Goal: Task Accomplishment & Management: Complete application form

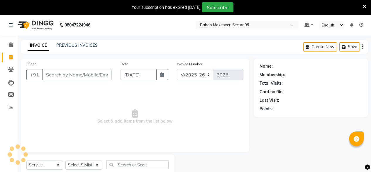
select select "6856"
select select "service"
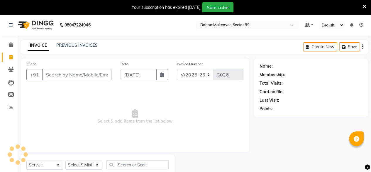
click at [90, 73] on input "Client" at bounding box center [77, 74] width 70 height 11
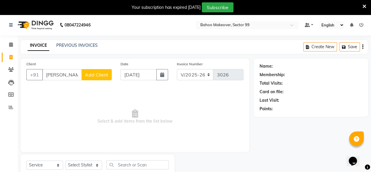
click at [68, 75] on input "[PERSON_NAME] h" at bounding box center [62, 74] width 40 height 11
type input "r"
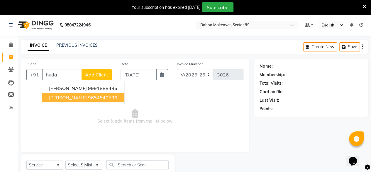
click at [93, 97] on ngb-highlight "9654540596" at bounding box center [102, 98] width 29 height 6
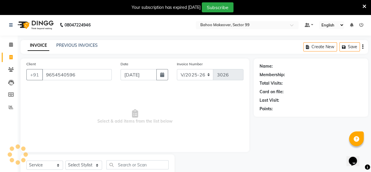
type input "9654540596"
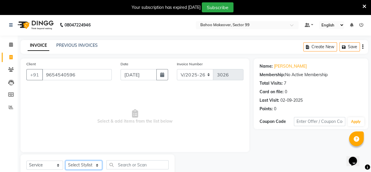
click at [99, 164] on select "Select Stylist [PERSON_NAME] Makeover Bahoo Makeover Salon [PERSON_NAME] [PERSO…" at bounding box center [83, 164] width 37 height 9
select select "71122"
click at [65, 160] on select "Select Stylist [PERSON_NAME] Makeover Bahoo Makeover Salon [PERSON_NAME] [PERSO…" at bounding box center [83, 164] width 37 height 9
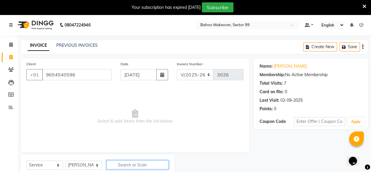
click at [121, 161] on input "text" at bounding box center [138, 164] width 62 height 9
type input "sahv"
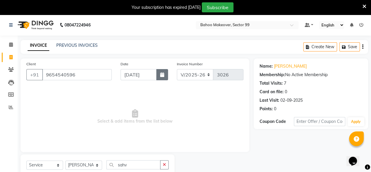
click at [161, 76] on icon "button" at bounding box center [162, 74] width 4 height 5
select select "9"
select select "2025"
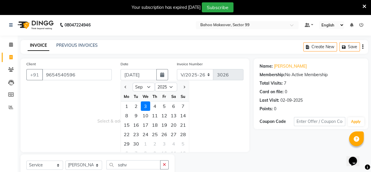
click at [230, 158] on div at bounding box center [214, 168] width 79 height 28
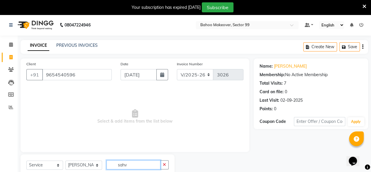
click at [150, 162] on input "sahv" at bounding box center [134, 164] width 54 height 9
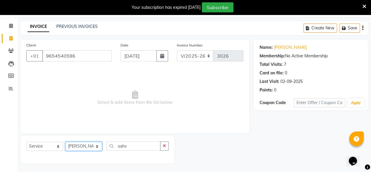
click at [100, 147] on select "Select Stylist [PERSON_NAME] Makeover Bahoo Makeover Salon [PERSON_NAME] [PERSO…" at bounding box center [83, 146] width 37 height 9
click at [224, 154] on div at bounding box center [214, 149] width 79 height 28
click at [142, 146] on input "sahv" at bounding box center [134, 145] width 54 height 9
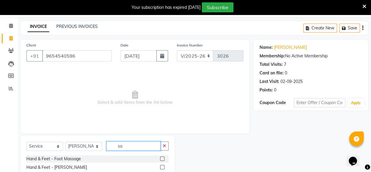
type input "s"
type input "shave"
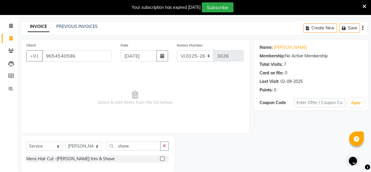
click at [162, 161] on div at bounding box center [162, 159] width 4 height 6
click at [162, 159] on label at bounding box center [162, 158] width 4 height 4
click at [162, 159] on input "checkbox" at bounding box center [162, 159] width 4 height 4
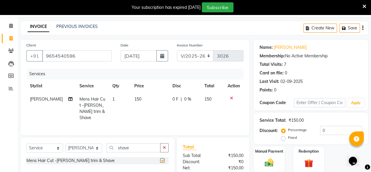
checkbox input "false"
click at [139, 100] on td "150" at bounding box center [150, 108] width 38 height 32
select select "71122"
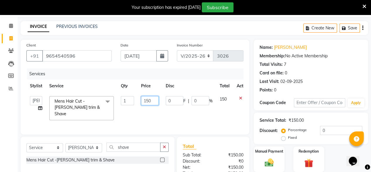
click at [154, 98] on input "150" at bounding box center [150, 100] width 18 height 9
type input "1"
type input "200"
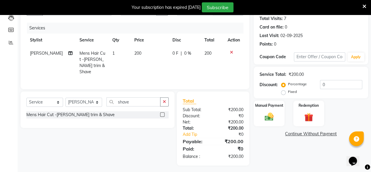
click at [297, 150] on div "Name: [PERSON_NAME] Membership: No Active Membership Total Visits: 7 Card on fi…" at bounding box center [313, 79] width 119 height 171
click at [132, 99] on input "shave" at bounding box center [134, 101] width 54 height 9
type input "s"
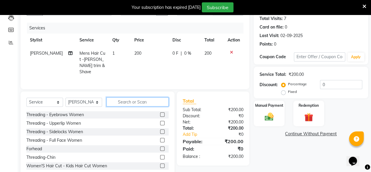
click at [125, 100] on input "text" at bounding box center [138, 101] width 62 height 9
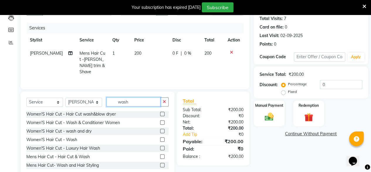
scroll to position [78, 0]
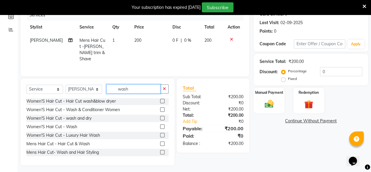
type input "wash"
click at [160, 150] on label at bounding box center [162, 152] width 4 height 4
click at [160, 150] on input "checkbox" at bounding box center [162, 152] width 4 height 4
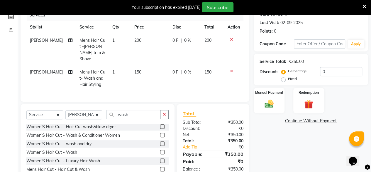
checkbox input "false"
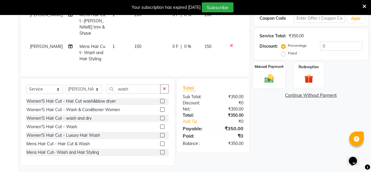
click at [268, 75] on img at bounding box center [269, 78] width 15 height 11
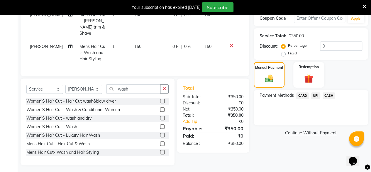
click at [316, 95] on span "UPI" at bounding box center [316, 95] width 9 height 7
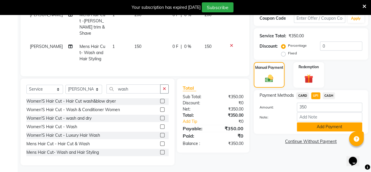
click at [332, 125] on button "Add Payment" at bounding box center [329, 126] width 65 height 9
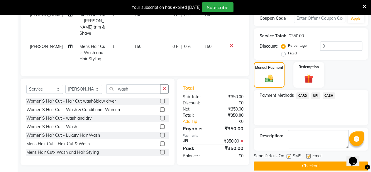
scroll to position [110, 0]
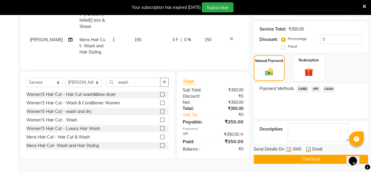
click at [312, 159] on button "Checkout" at bounding box center [311, 158] width 115 height 9
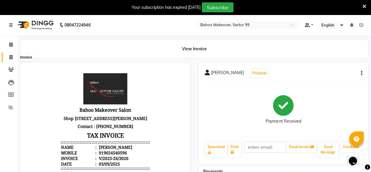
click at [13, 56] on span at bounding box center [11, 57] width 10 height 7
select select "6856"
select select "service"
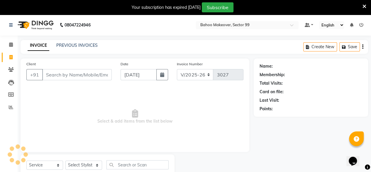
scroll to position [19, 0]
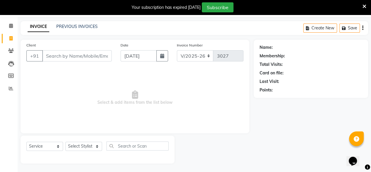
click at [63, 55] on input "Client" at bounding box center [77, 55] width 70 height 11
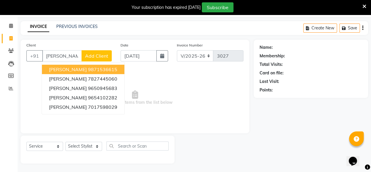
click at [69, 55] on input "[PERSON_NAME]" at bounding box center [62, 55] width 40 height 11
type input "s"
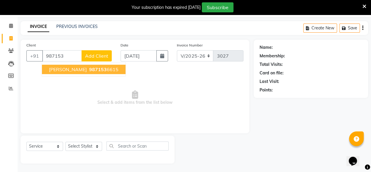
click at [88, 71] on ngb-highlight "987153 6615" at bounding box center [103, 69] width 31 height 6
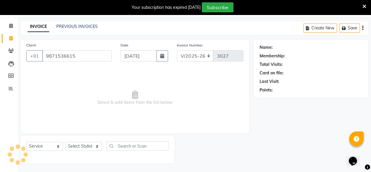
type input "9871536615"
select select "1: Object"
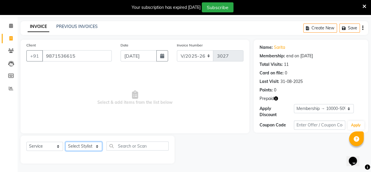
click at [99, 146] on select "Select Stylist [PERSON_NAME] Makeover Bahoo Makeover Salon [PERSON_NAME] [PERSO…" at bounding box center [83, 146] width 37 height 9
select select "85852"
click at [65, 142] on select "Select Stylist [PERSON_NAME] Makeover Bahoo Makeover Salon [PERSON_NAME] [PERSO…" at bounding box center [83, 146] width 37 height 9
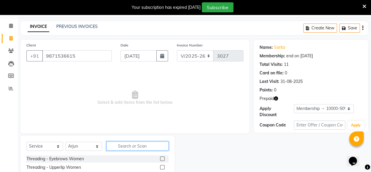
click at [139, 143] on input "text" at bounding box center [138, 145] width 62 height 9
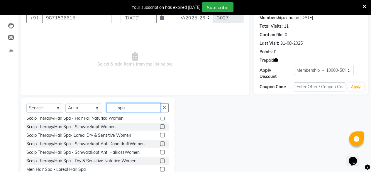
scroll to position [45, 0]
type input "spa"
click at [160, 151] on label at bounding box center [162, 151] width 4 height 4
click at [160, 151] on input "checkbox" at bounding box center [162, 152] width 4 height 4
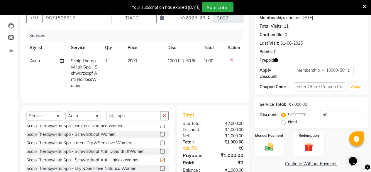
checkbox input "false"
click at [139, 60] on td "2000" at bounding box center [144, 73] width 40 height 38
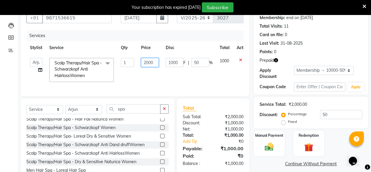
click at [156, 62] on input "2000" at bounding box center [150, 62] width 18 height 9
type input "2"
type input "2500"
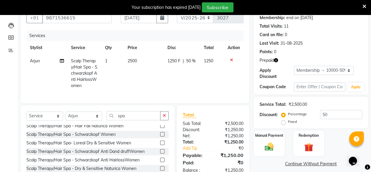
click at [183, 77] on td "1250 F | 50 %" at bounding box center [182, 73] width 36 height 38
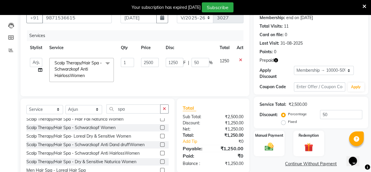
scroll to position [83, 0]
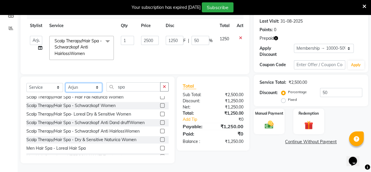
click at [99, 88] on select "Select Stylist [PERSON_NAME] Makeover Bahoo Makeover Salon [PERSON_NAME] [PERSO…" at bounding box center [83, 87] width 37 height 9
select select "87491"
click at [65, 83] on select "Select Stylist [PERSON_NAME] Makeover Bahoo Makeover Salon [PERSON_NAME] [PERSO…" at bounding box center [83, 87] width 37 height 9
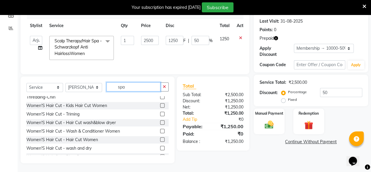
click at [135, 86] on input "spa" at bounding box center [134, 86] width 54 height 9
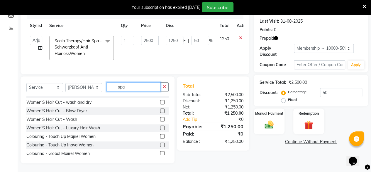
scroll to position [0, 0]
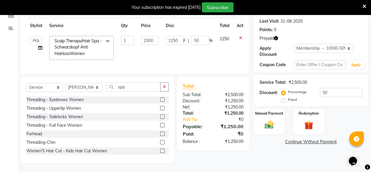
click at [160, 100] on label at bounding box center [162, 99] width 4 height 4
click at [160, 100] on input "checkbox" at bounding box center [162, 100] width 4 height 4
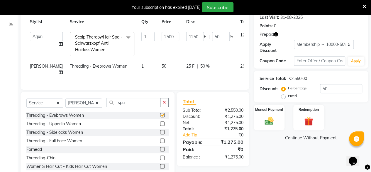
checkbox input "false"
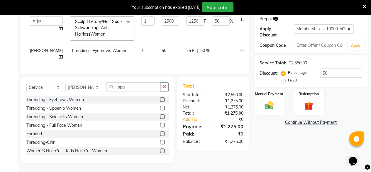
click at [289, 149] on div "Name: [PERSON_NAME] Membership: end on [DATE] Total Visits: 11 Card on file: 0 …" at bounding box center [313, 61] width 119 height 203
click at [309, 100] on img at bounding box center [309, 105] width 15 height 11
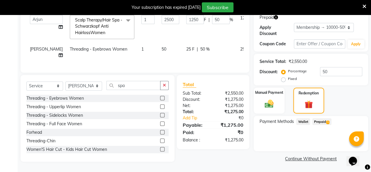
click at [321, 120] on span "Prepaid 1" at bounding box center [322, 121] width 19 height 7
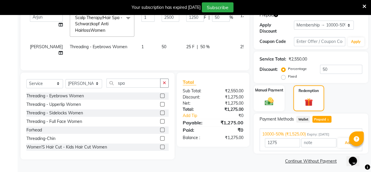
scroll to position [104, 0]
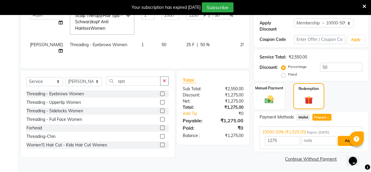
click at [344, 141] on button "Add" at bounding box center [348, 141] width 21 height 10
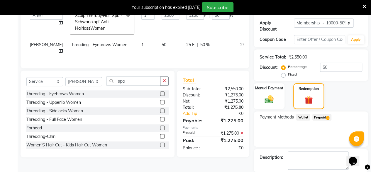
scroll to position [132, 0]
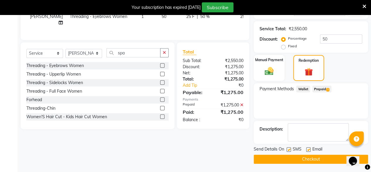
click at [306, 157] on button "Checkout" at bounding box center [311, 158] width 115 height 9
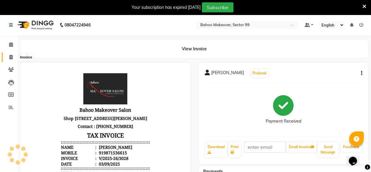
click at [11, 56] on icon at bounding box center [10, 57] width 3 height 4
select select "service"
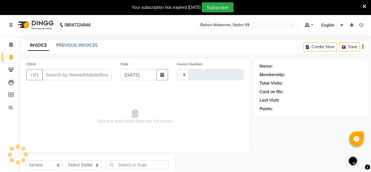
scroll to position [19, 0]
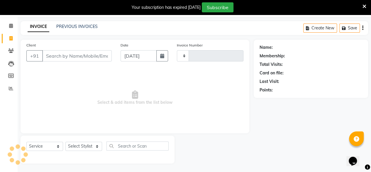
type input "3029"
select select "6856"
